Goal: Information Seeking & Learning: Find specific fact

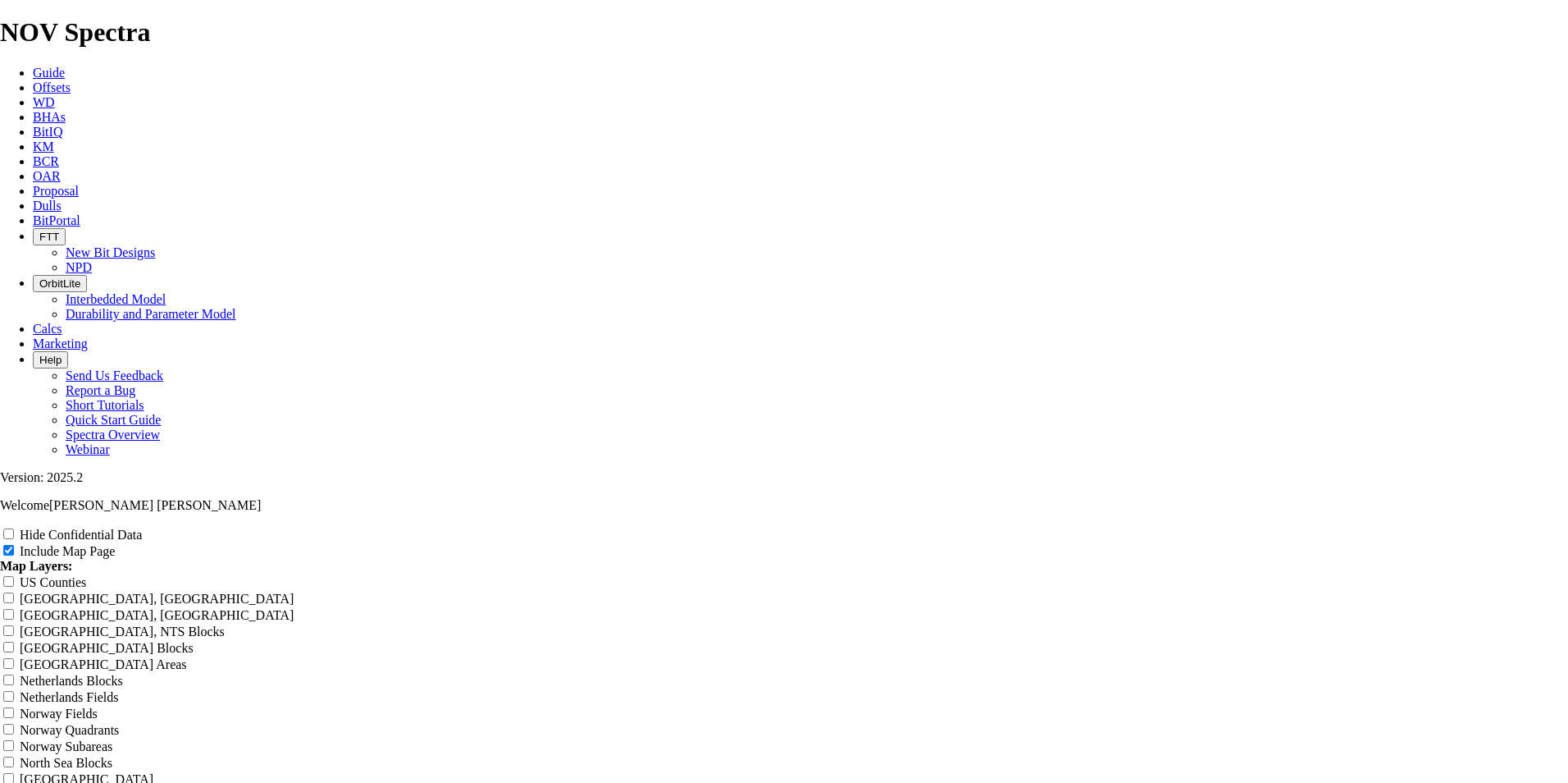
scroll to position [2517, 0]
drag, startPoint x: 0, startPoint y: 0, endPoint x: 197, endPoint y: 18, distance: 197.8
click at [33, 66] on icon at bounding box center [33, 73] width 0 height 14
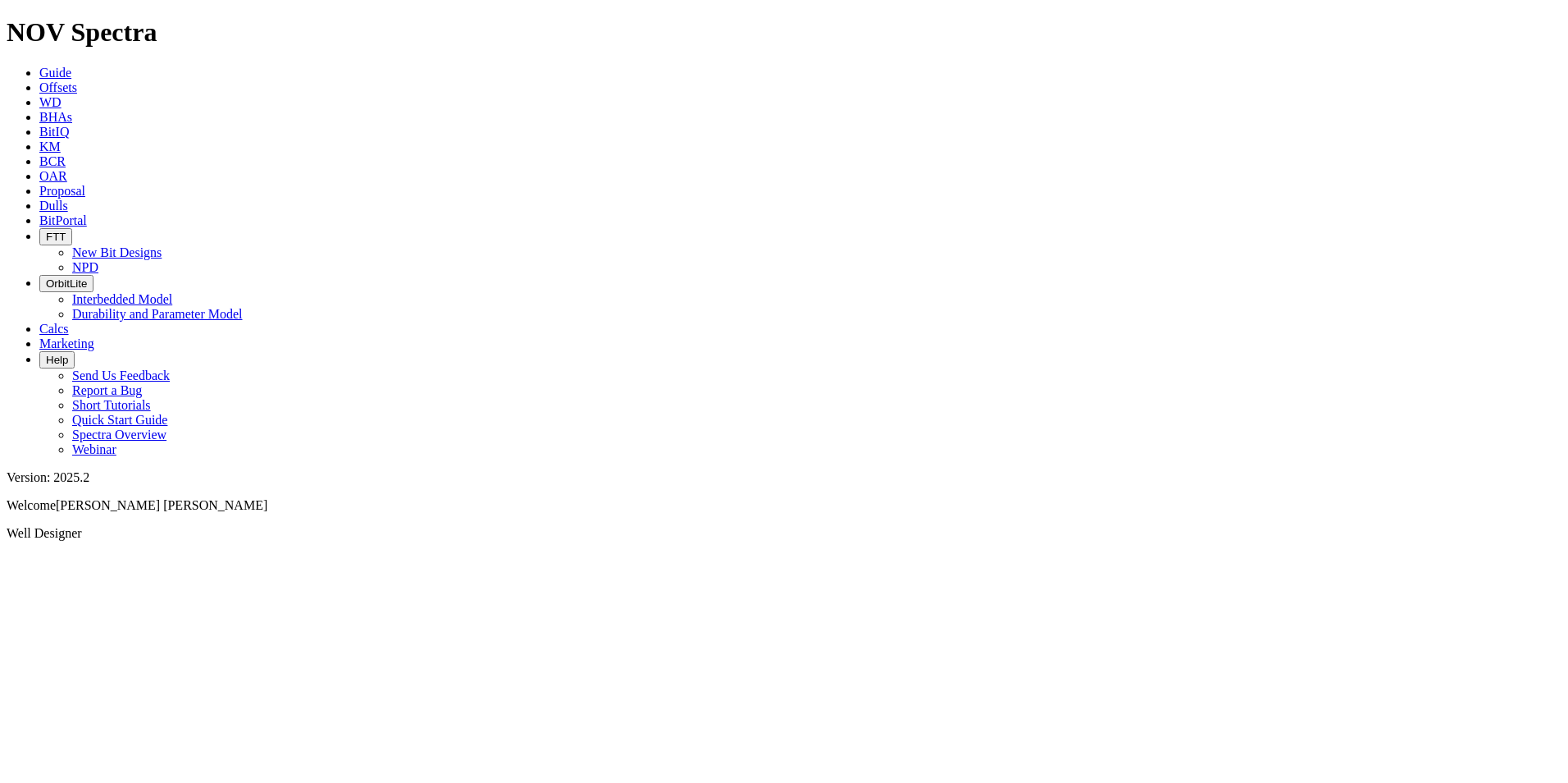
click at [62, 95] on link "WD" at bounding box center [50, 102] width 22 height 14
click at [260, 526] on div at bounding box center [784, 526] width 1555 height 0
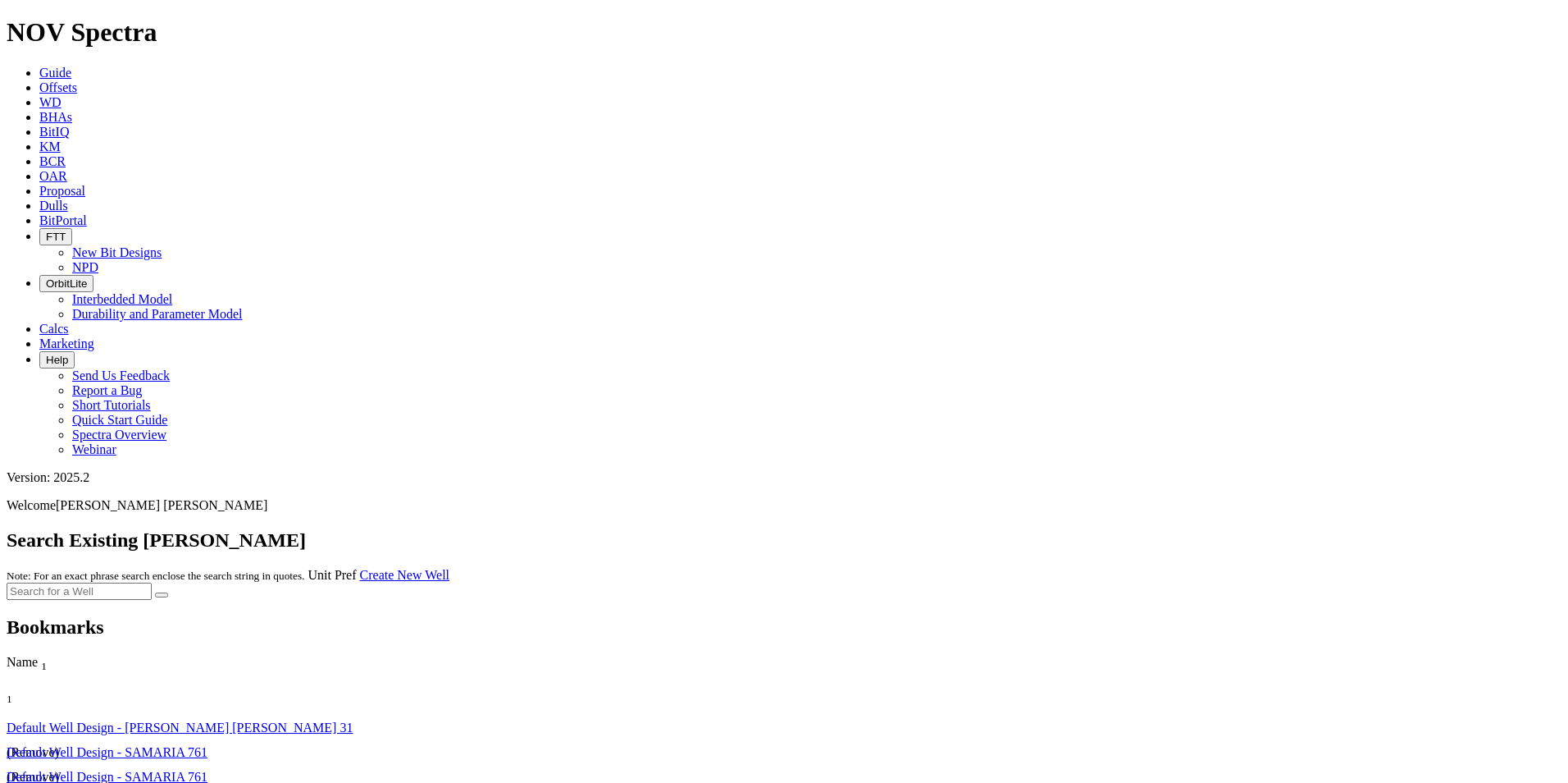
click at [77, 81] on span "Offsets" at bounding box center [58, 88] width 38 height 14
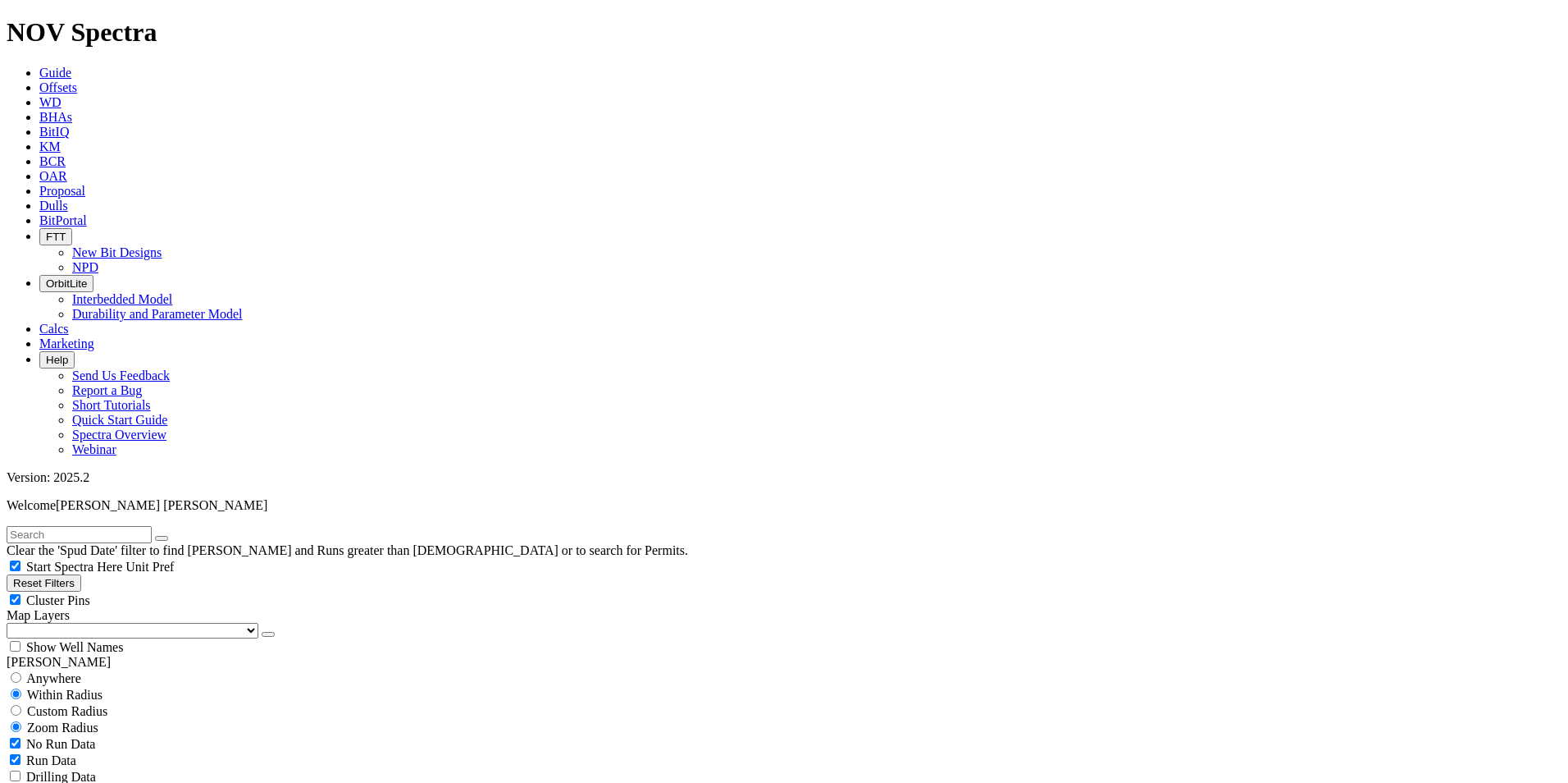
click at [141, 526] on input "text" at bounding box center [80, 534] width 146 height 17
paste input "18664807"
click at [185, 536] on button "submit" at bounding box center [178, 538] width 13 height 5
click at [121, 526] on input "18664807" at bounding box center [80, 534] width 146 height 17
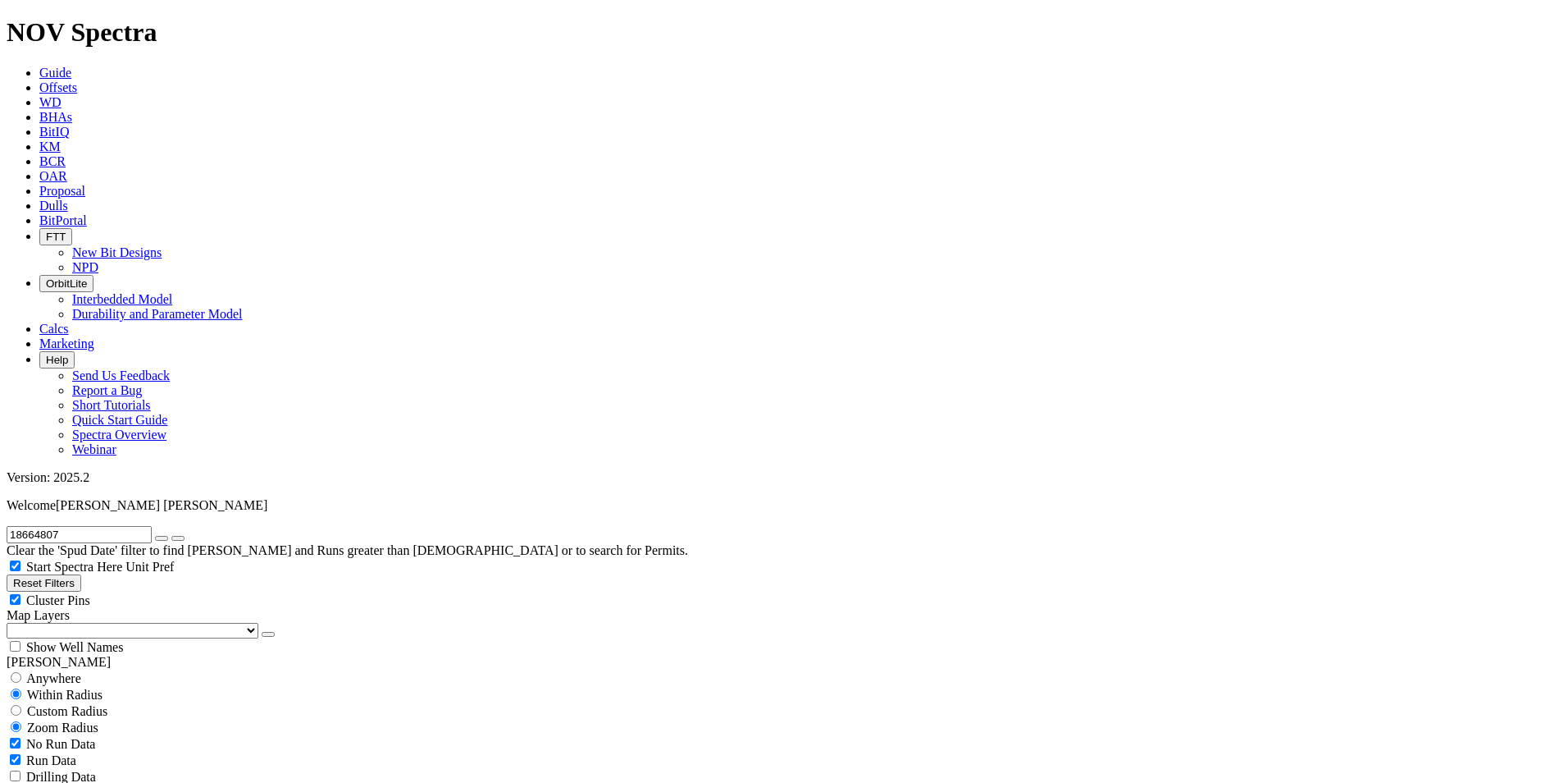
paste input "A30046"
type input "A300467"
click at [178, 539] on icon "submit" at bounding box center [178, 539] width 0 height 0
click at [21, 672] on input "radio" at bounding box center [16, 677] width 11 height 11
radio input "true"
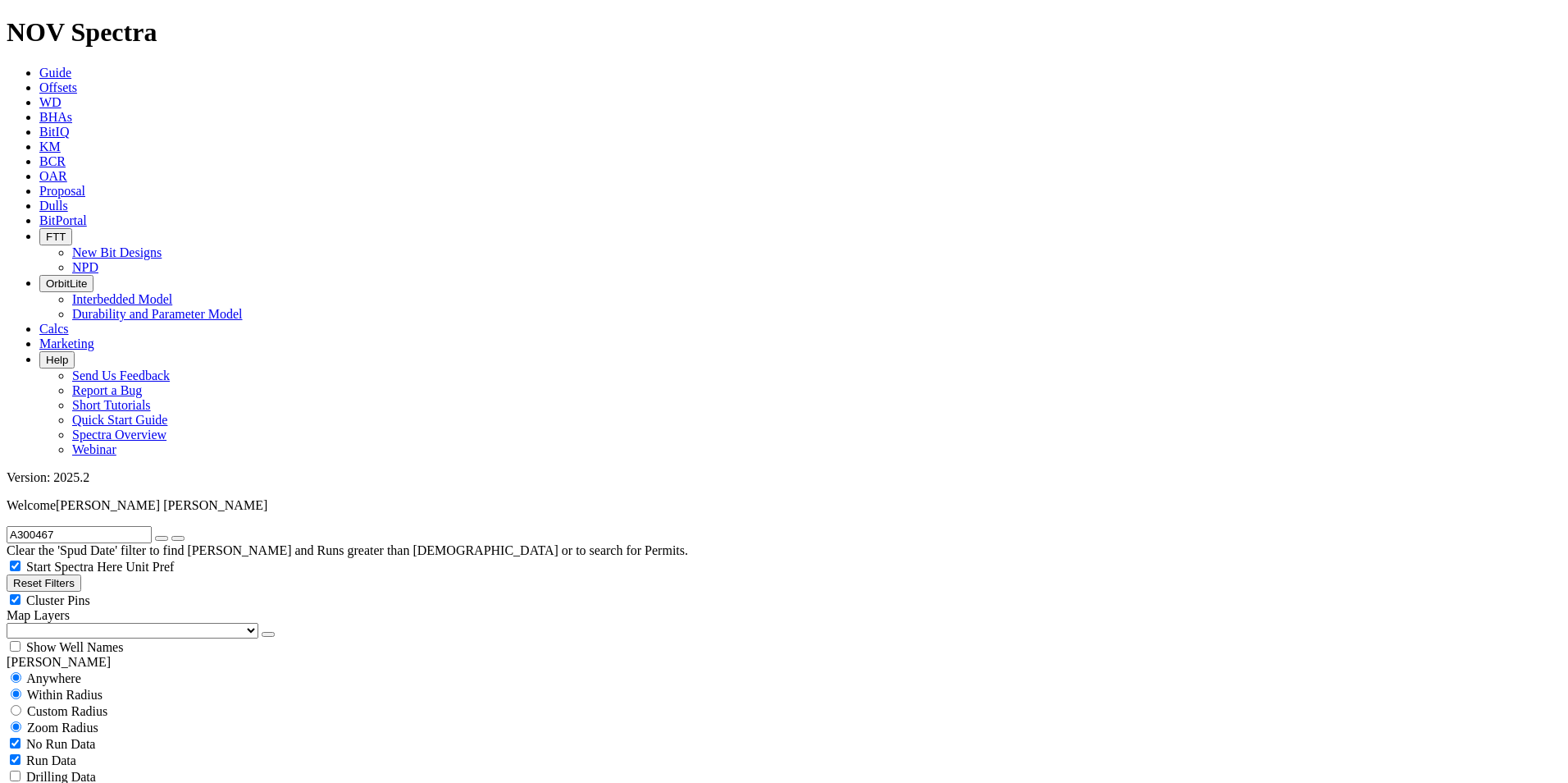
radio input "false"
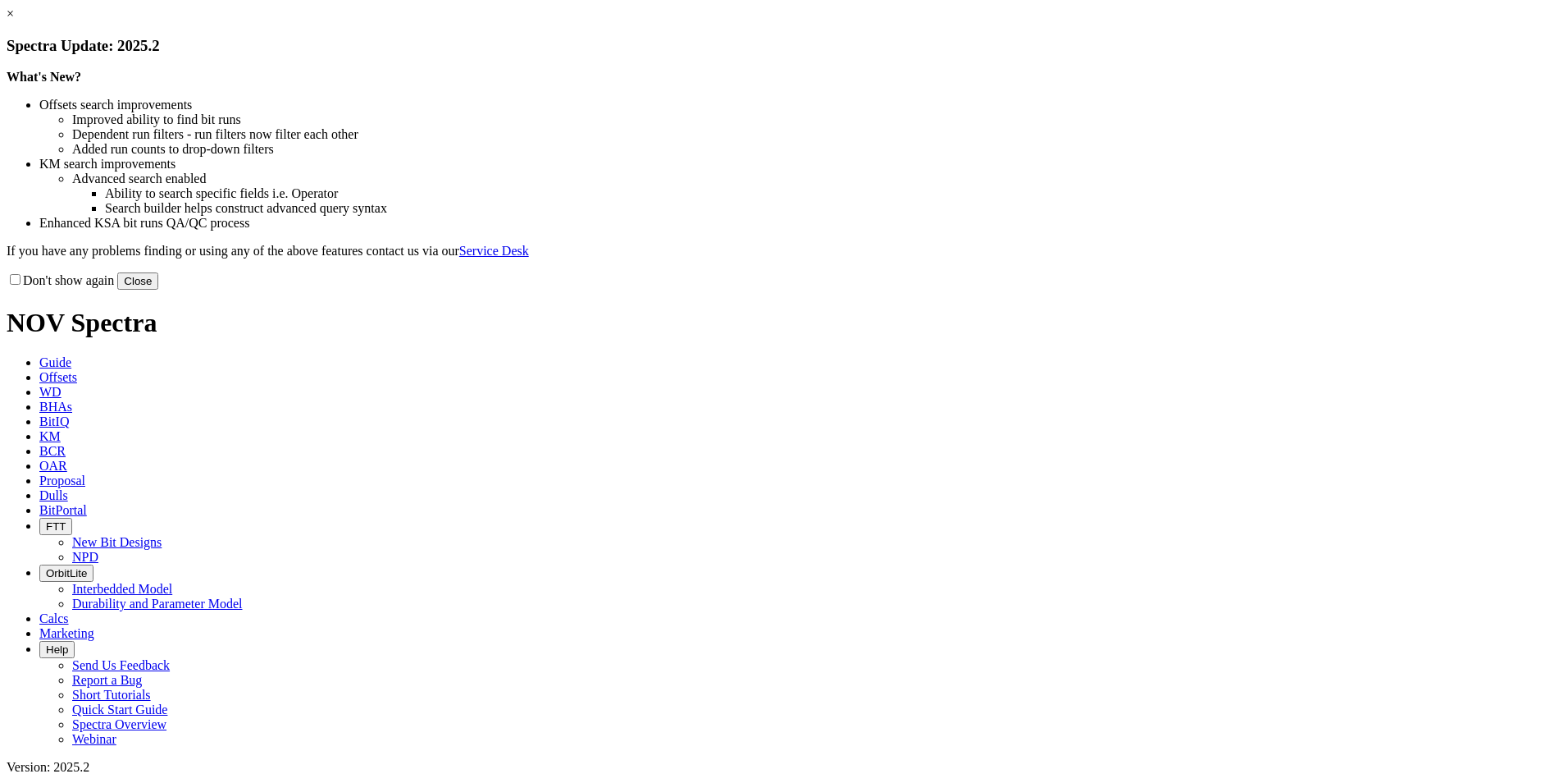
click at [159, 289] on button "Close" at bounding box center [138, 280] width 41 height 17
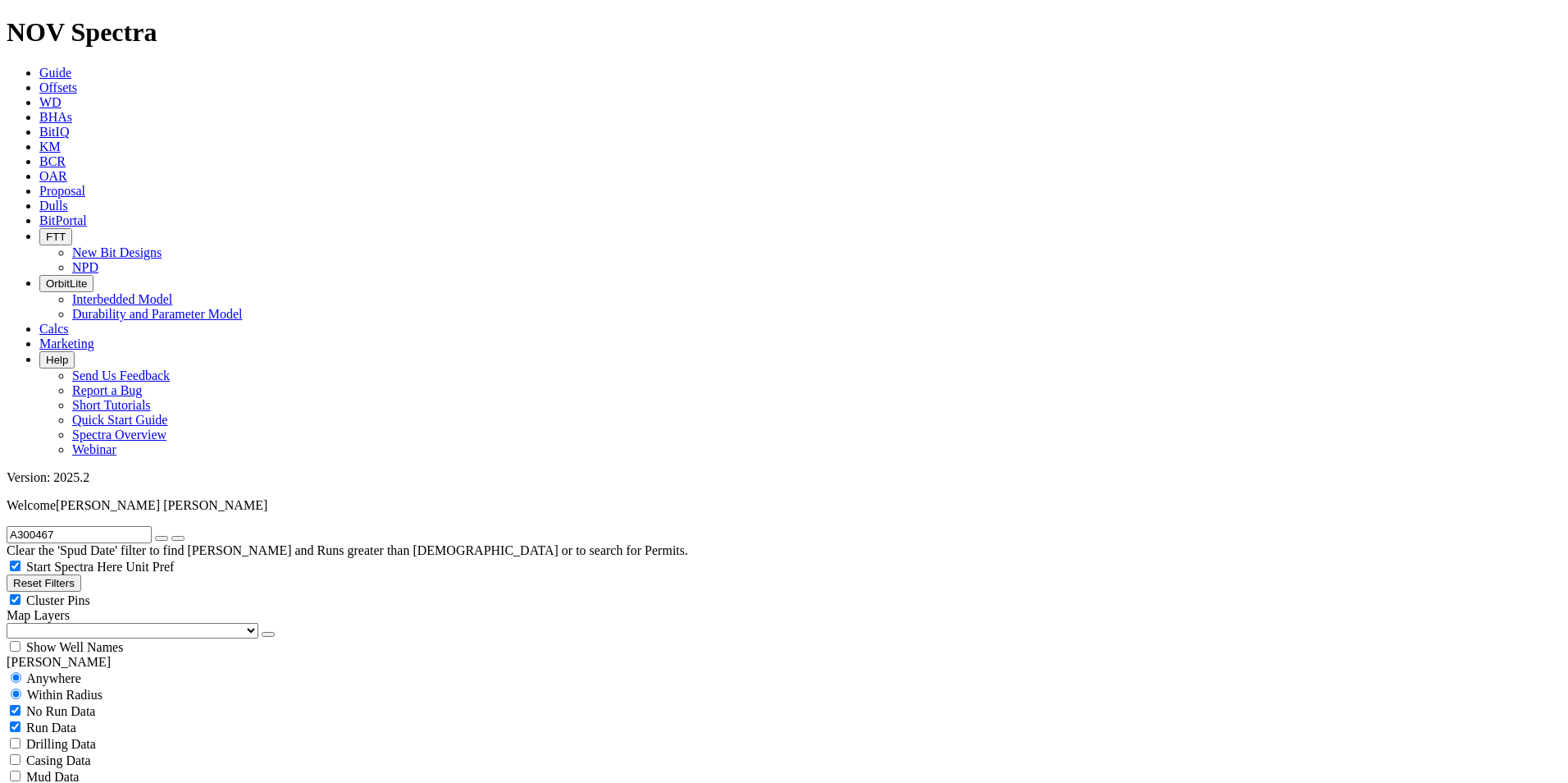
radio input "false"
radio input "true"
